Goal: Find specific page/section: Find specific page/section

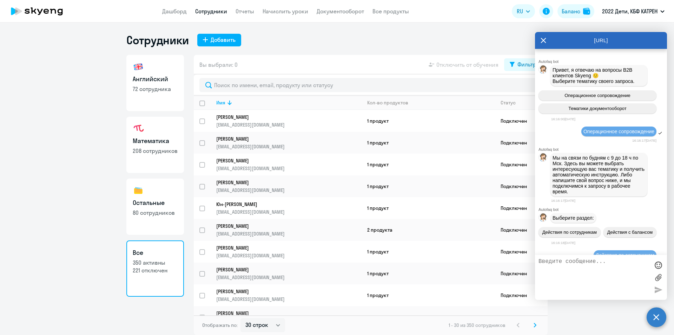
select select "30"
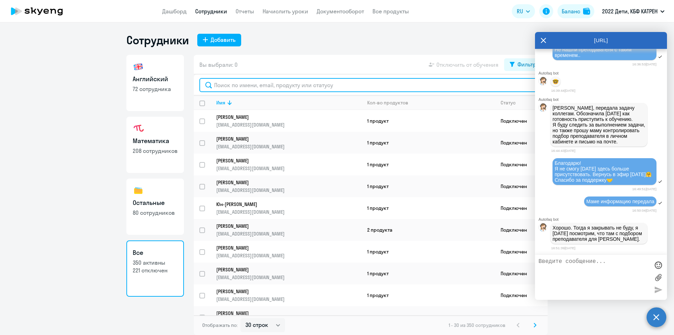
click at [253, 86] on input "text" at bounding box center [370, 85] width 343 height 14
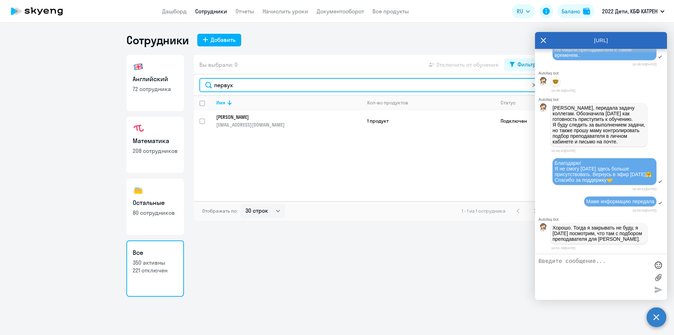
type input "первух"
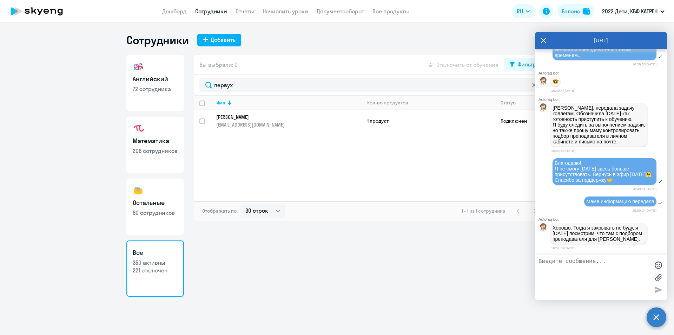
click at [262, 117] on p "[PERSON_NAME]" at bounding box center [284, 117] width 136 height 6
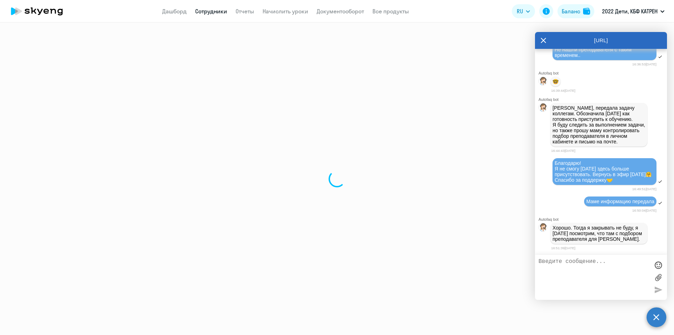
select select "math"
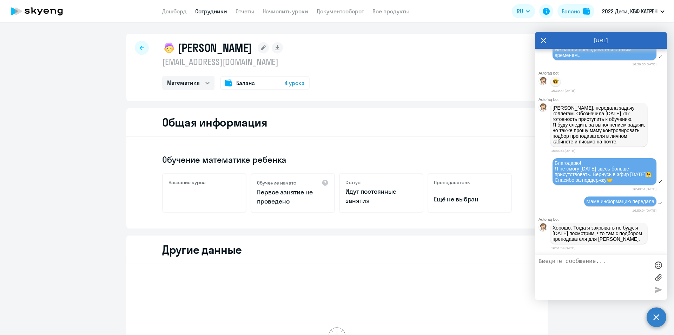
click at [180, 6] on app-header "Дашборд Сотрудники Отчеты Начислить уроки Документооборот Все продукты Дашборд …" at bounding box center [337, 11] width 674 height 22
click at [181, 9] on link "Дашборд" at bounding box center [174, 11] width 25 height 7
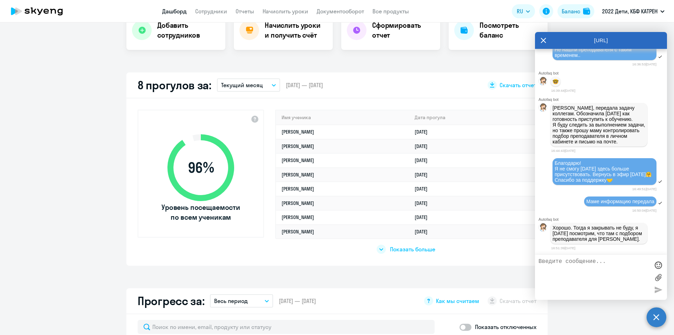
scroll to position [176, 0]
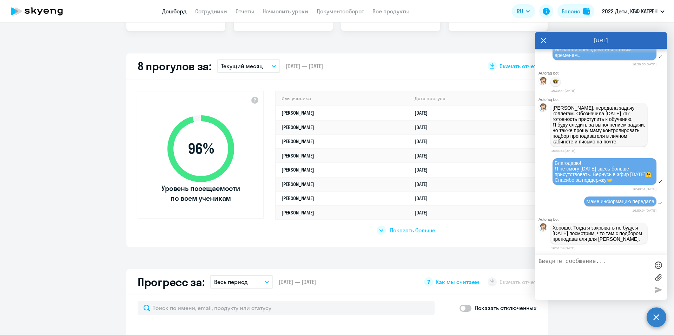
select select "30"
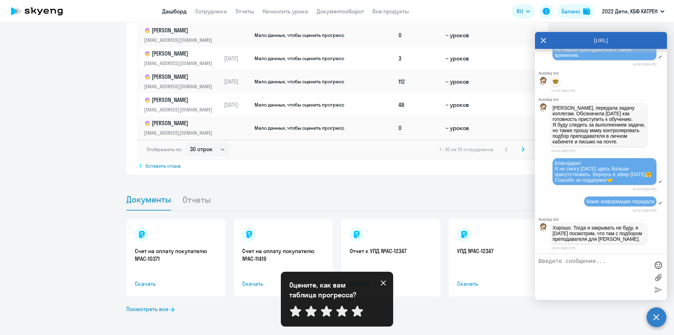
scroll to position [585, 0]
click at [383, 282] on icon at bounding box center [384, 283] width 6 height 6
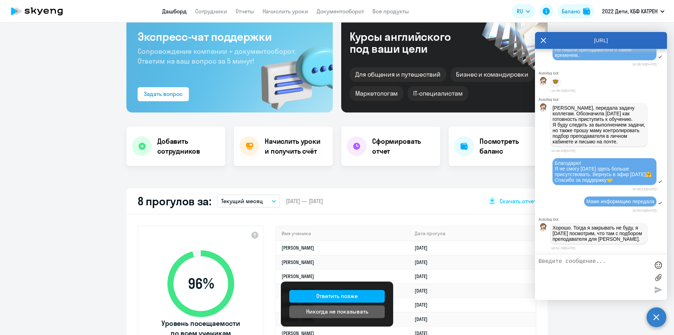
scroll to position [0, 0]
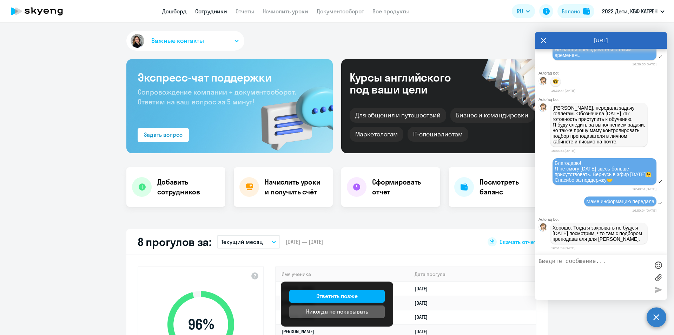
click at [212, 8] on link "Сотрудники" at bounding box center [211, 11] width 32 height 7
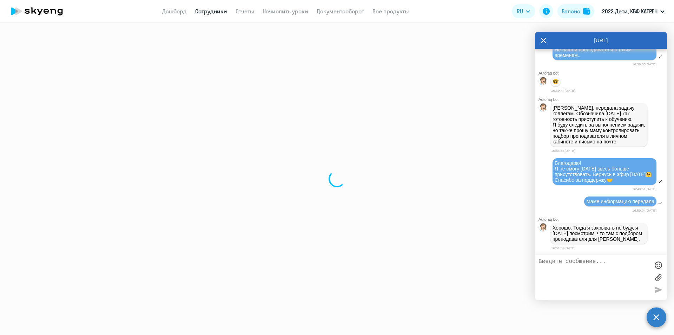
select select "30"
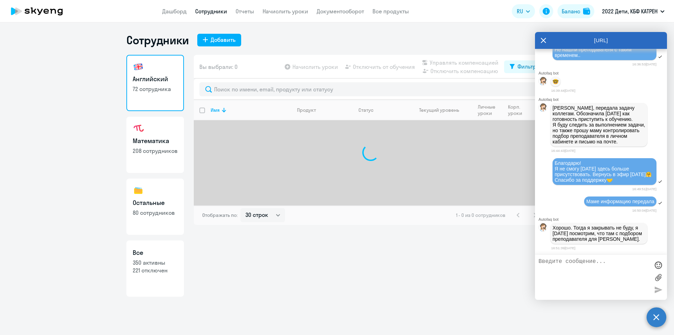
drag, startPoint x: 156, startPoint y: 283, endPoint x: 160, endPoint y: 274, distance: 10.7
click at [156, 283] on link "Все 350 активны 221 отключен" at bounding box center [155, 268] width 58 height 56
select select "30"
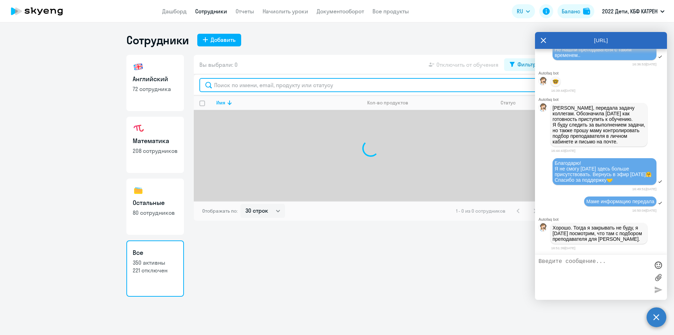
click at [248, 85] on input "text" at bounding box center [370, 85] width 343 height 14
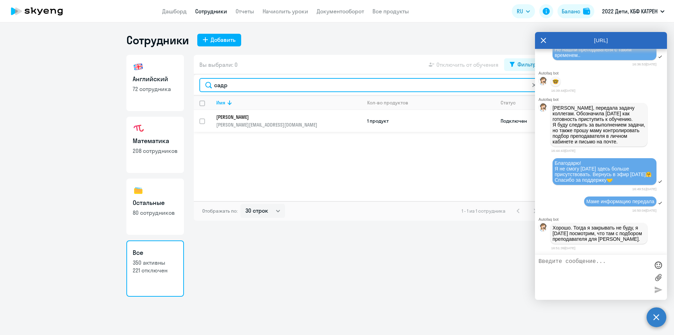
type input "садр"
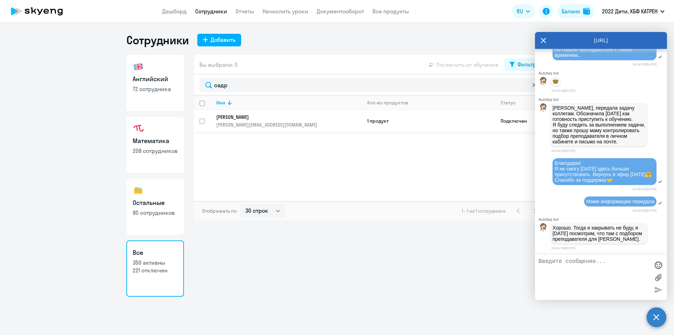
click at [250, 121] on p "[PERSON_NAME][EMAIL_ADDRESS][DOMAIN_NAME]" at bounding box center [288, 124] width 145 height 6
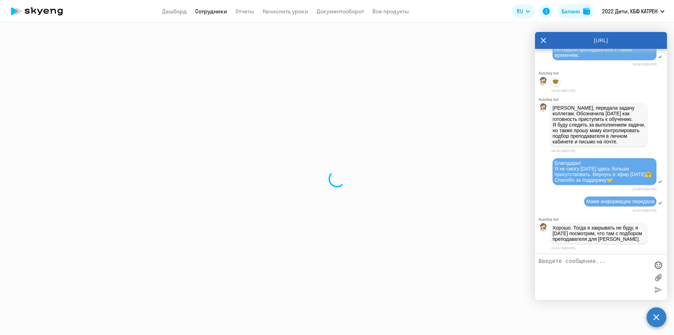
select select "others"
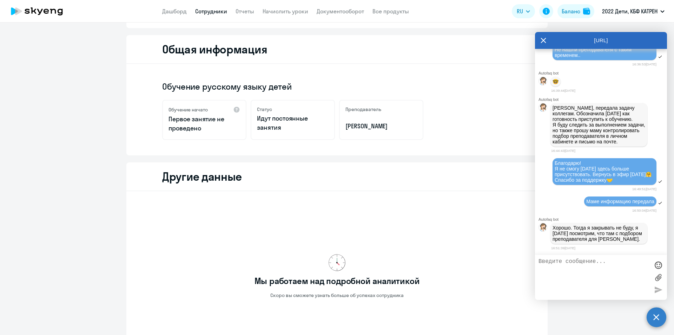
scroll to position [156, 0]
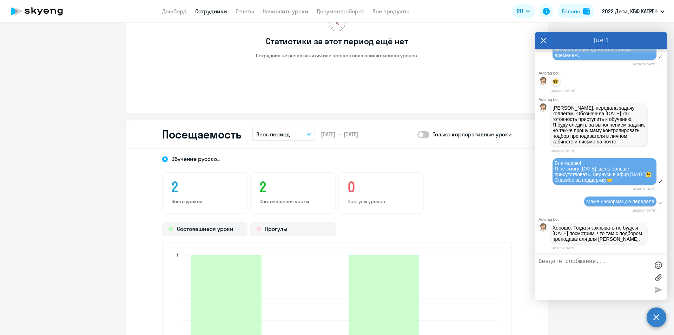
scroll to position [507, 0]
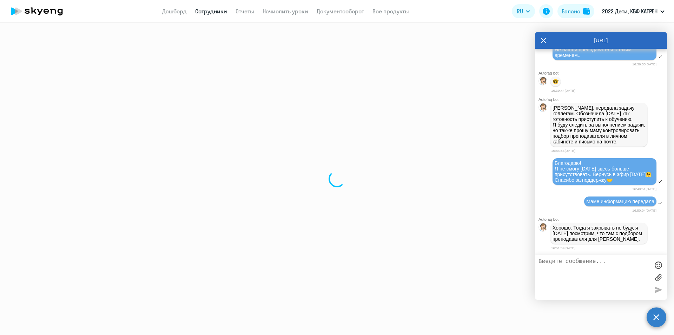
select select "30"
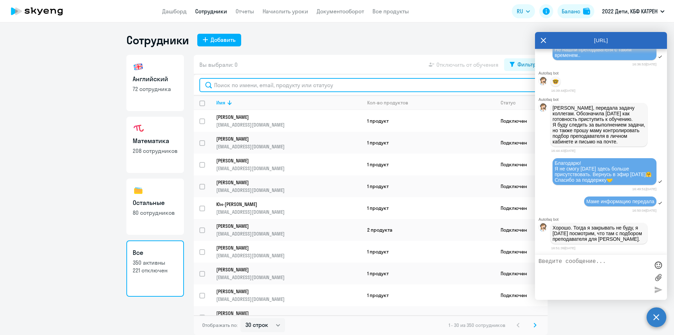
click at [264, 83] on input "text" at bounding box center [370, 85] width 343 height 14
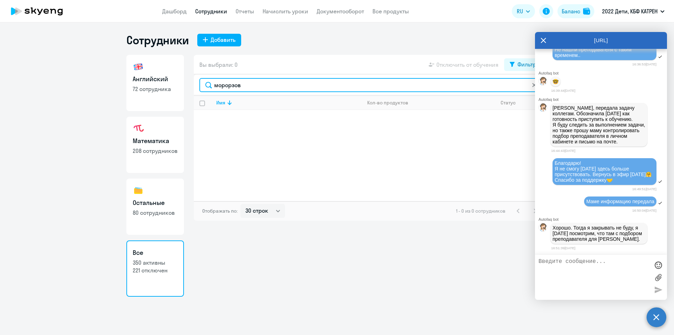
click at [231, 83] on input "морорзов" at bounding box center [370, 85] width 343 height 14
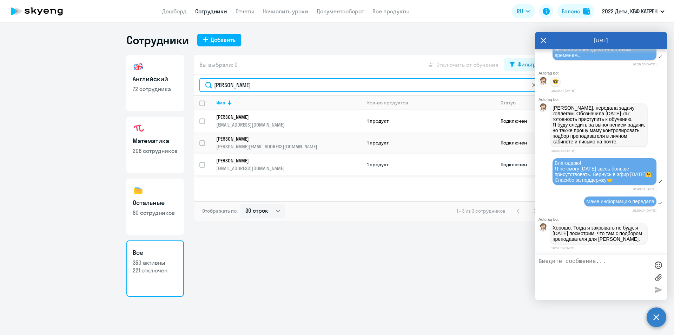
type input "[PERSON_NAME]"
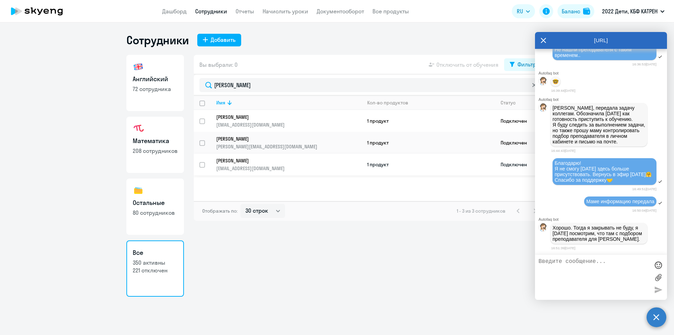
click at [262, 159] on p "[PERSON_NAME]" at bounding box center [284, 160] width 136 height 6
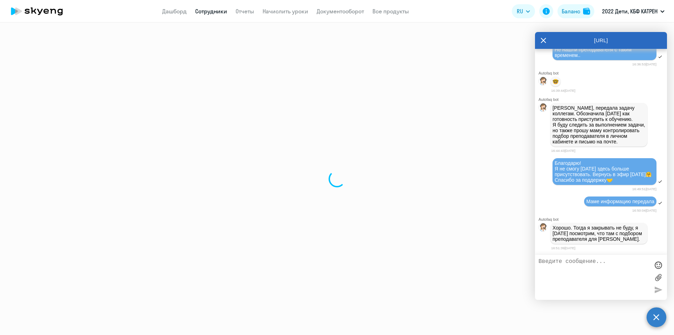
select select "math"
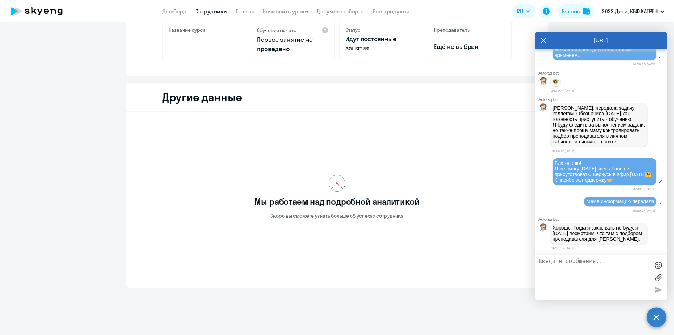
scroll to position [156, 0]
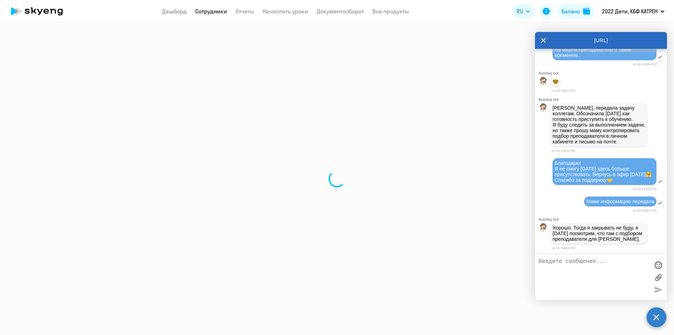
select select "30"
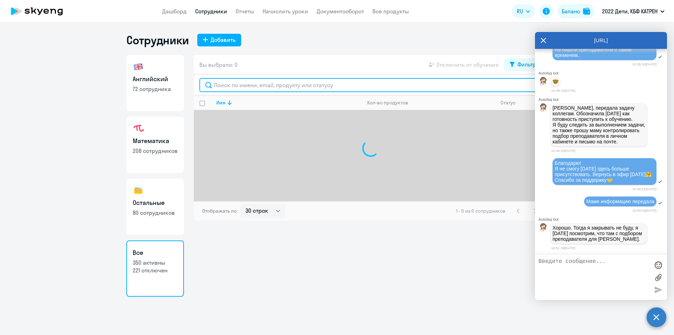
click at [264, 87] on input "text" at bounding box center [370, 85] width 343 height 14
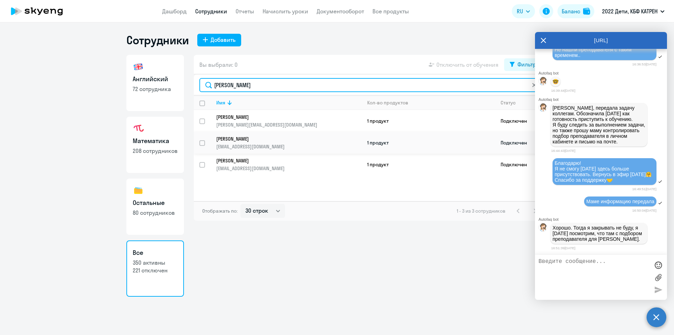
type input "[PERSON_NAME]"
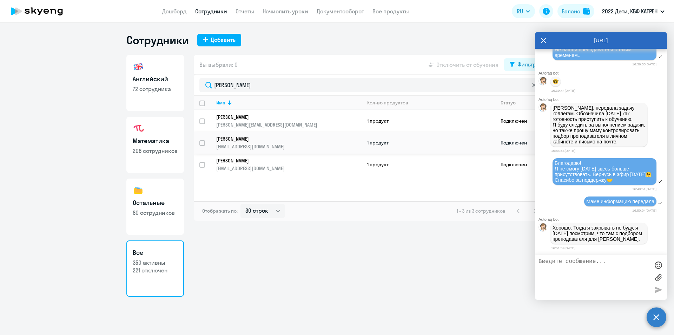
click at [260, 143] on p "[EMAIL_ADDRESS][DOMAIN_NAME]" at bounding box center [288, 146] width 145 height 6
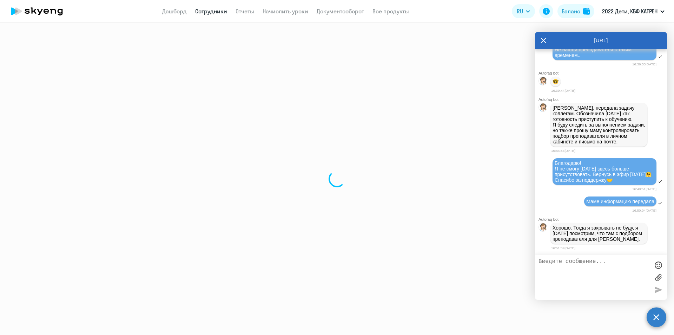
select select "others"
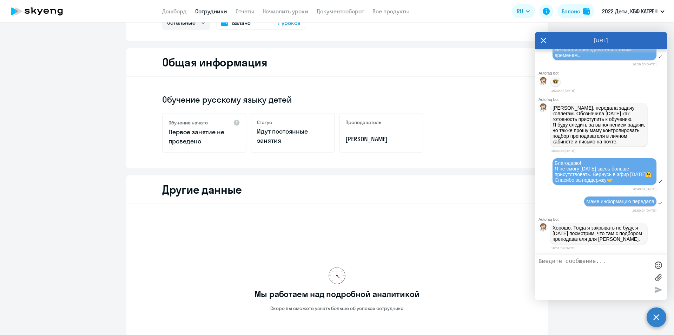
scroll to position [156, 0]
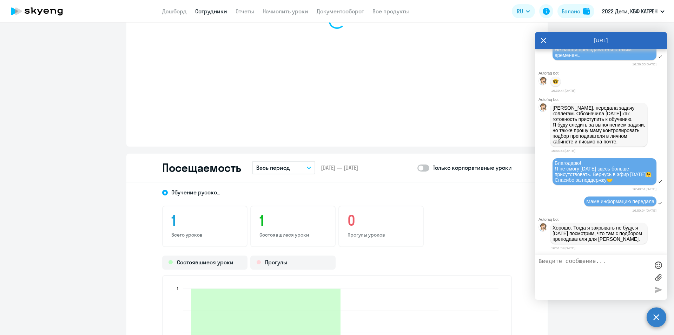
scroll to position [648, 0]
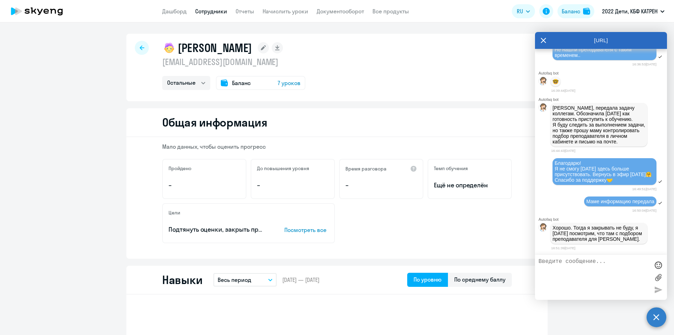
select select "30"
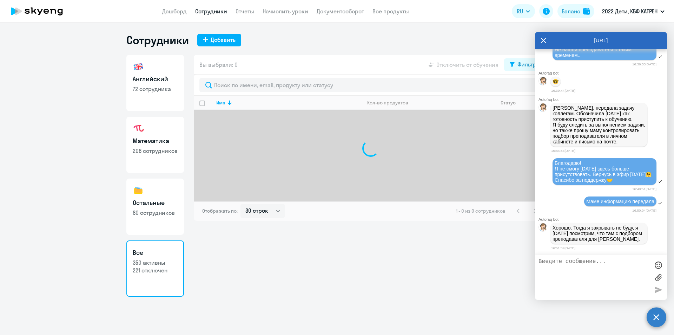
select select "30"
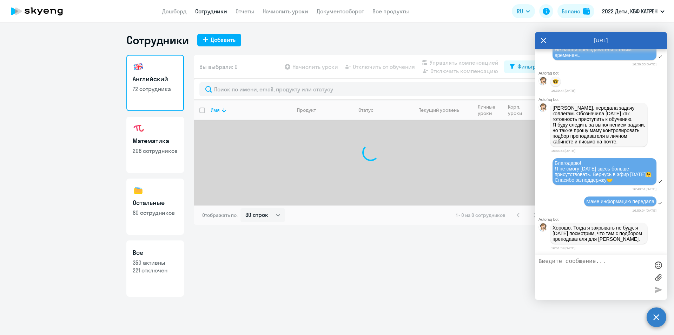
click at [159, 258] on p "350 активны" at bounding box center [155, 262] width 45 height 8
select select "30"
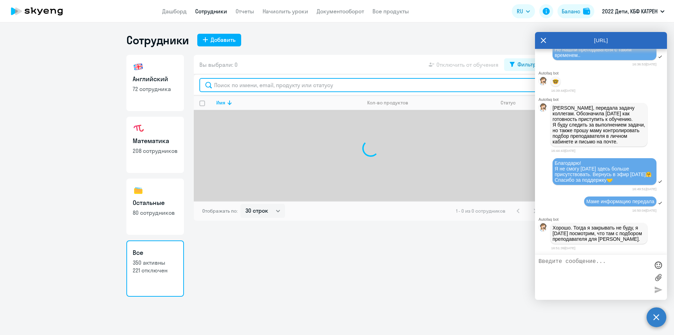
click at [275, 85] on input "text" at bounding box center [370, 85] width 343 height 14
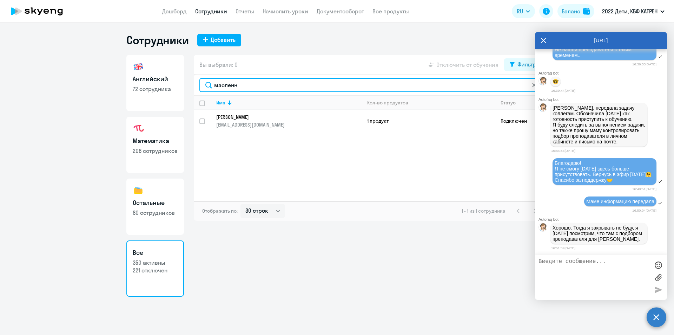
type input "масленн"
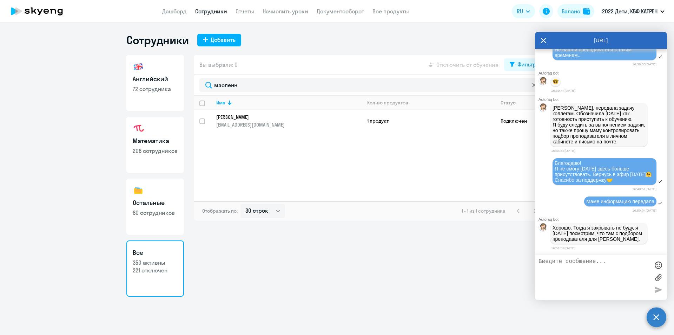
click at [258, 120] on link "[PERSON_NAME] [PERSON_NAME][EMAIL_ADDRESS][DOMAIN_NAME]" at bounding box center [288, 121] width 145 height 14
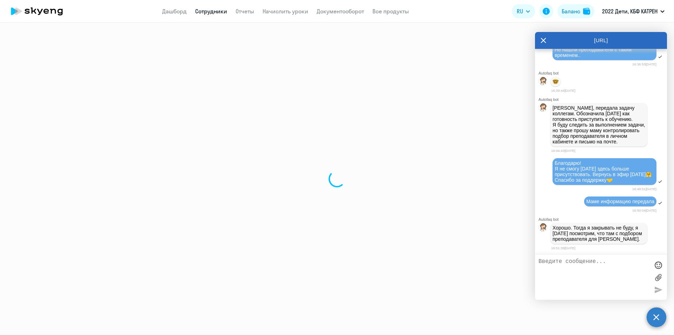
select select "math"
select select "30"
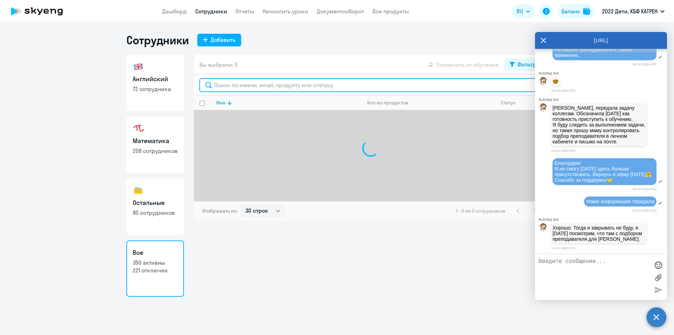
click at [235, 87] on input "text" at bounding box center [370, 85] width 343 height 14
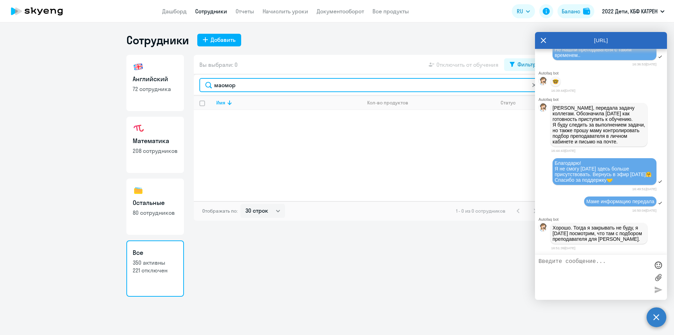
click at [223, 86] on input "маомор" at bounding box center [370, 85] width 343 height 14
type input "мармор"
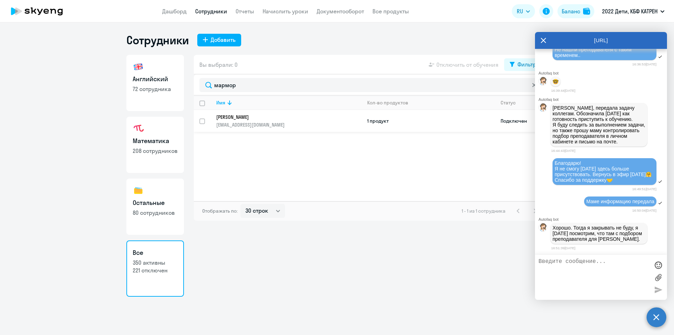
click at [249, 119] on p "[PERSON_NAME]" at bounding box center [284, 117] width 136 height 6
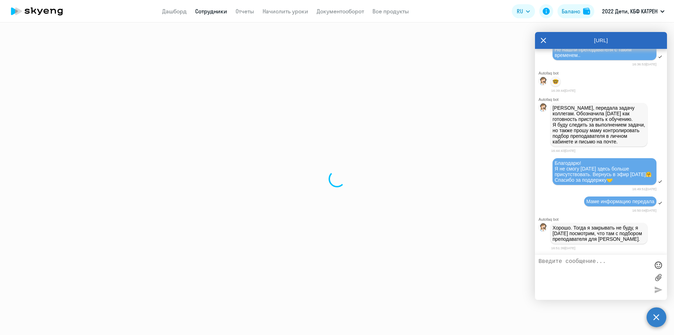
select select "others"
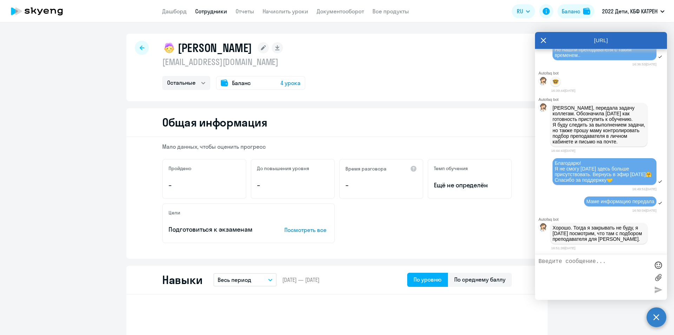
select select "30"
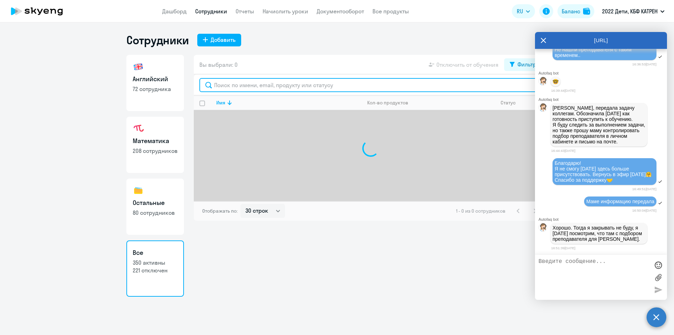
click at [290, 85] on input "text" at bounding box center [370, 85] width 343 height 14
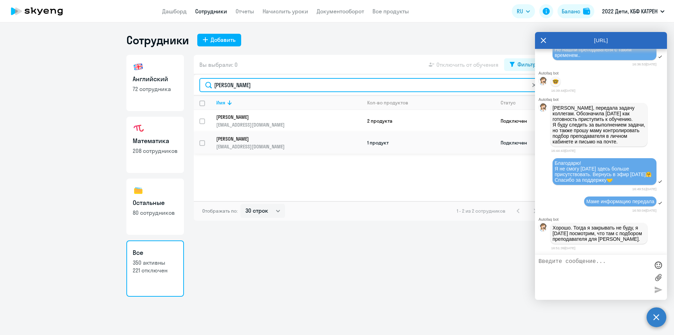
type input "[PERSON_NAME]"
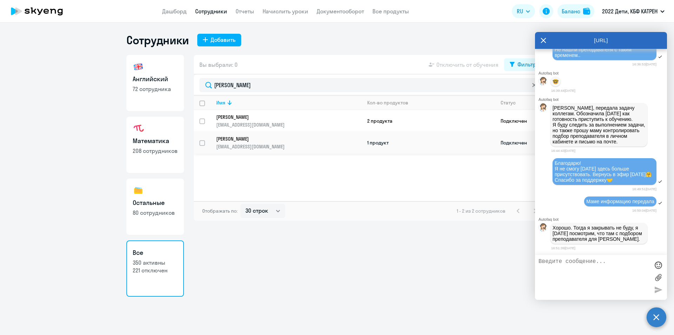
click at [246, 143] on p "[EMAIL_ADDRESS][DOMAIN_NAME]" at bounding box center [288, 146] width 145 height 6
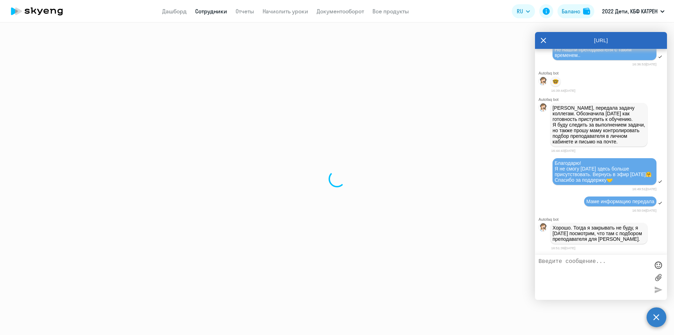
select select "others"
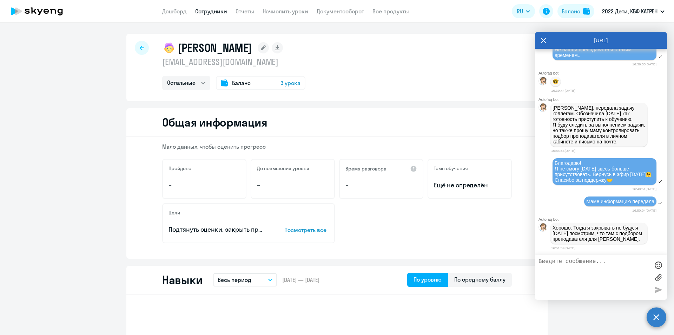
select select "30"
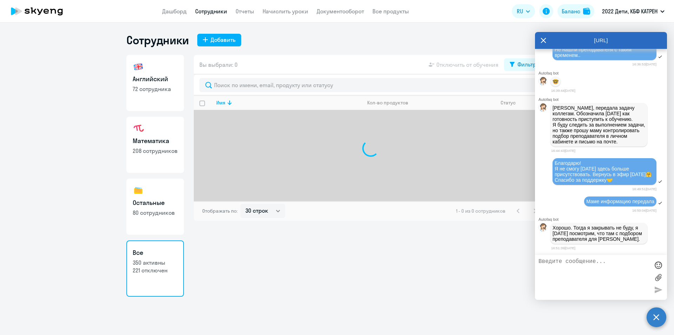
click at [210, 63] on span "Вы выбрали: 0" at bounding box center [218, 64] width 38 height 8
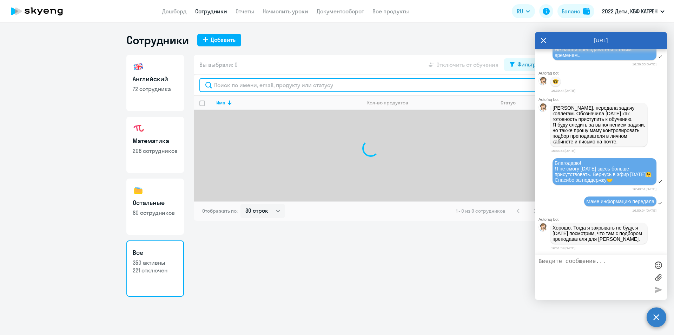
click at [231, 85] on input "text" at bounding box center [370, 85] width 343 height 14
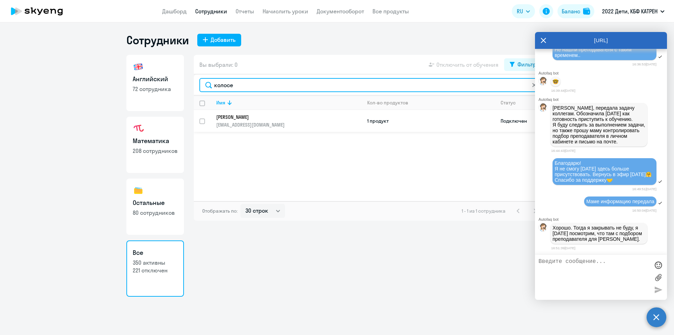
type input "колосе"
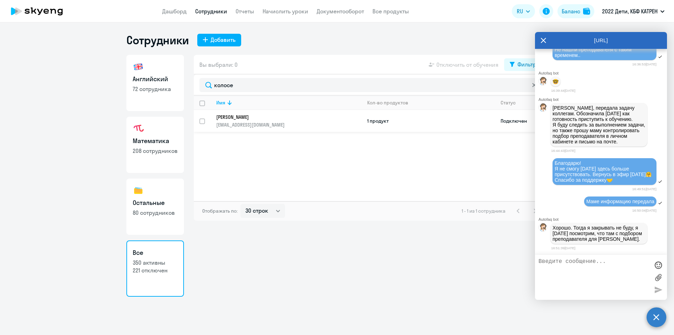
click at [259, 124] on p "[EMAIL_ADDRESS][DOMAIN_NAME]" at bounding box center [288, 124] width 145 height 6
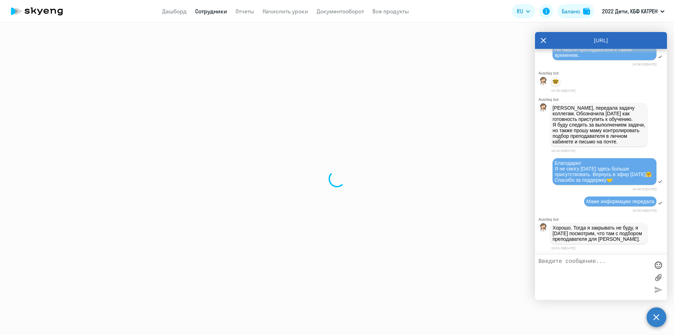
select select "english"
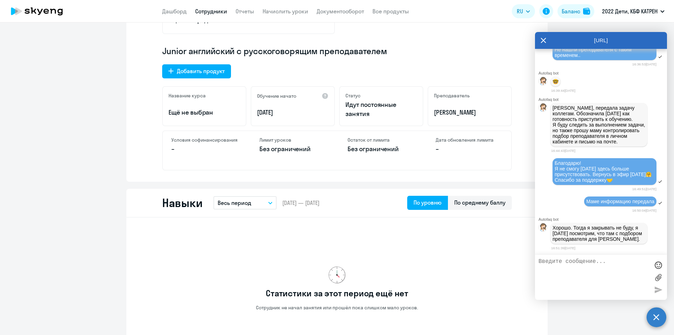
scroll to position [211, 0]
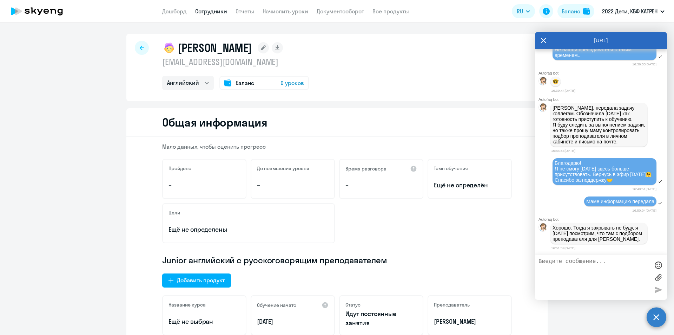
select select "30"
